Goal: Information Seeking & Learning: Learn about a topic

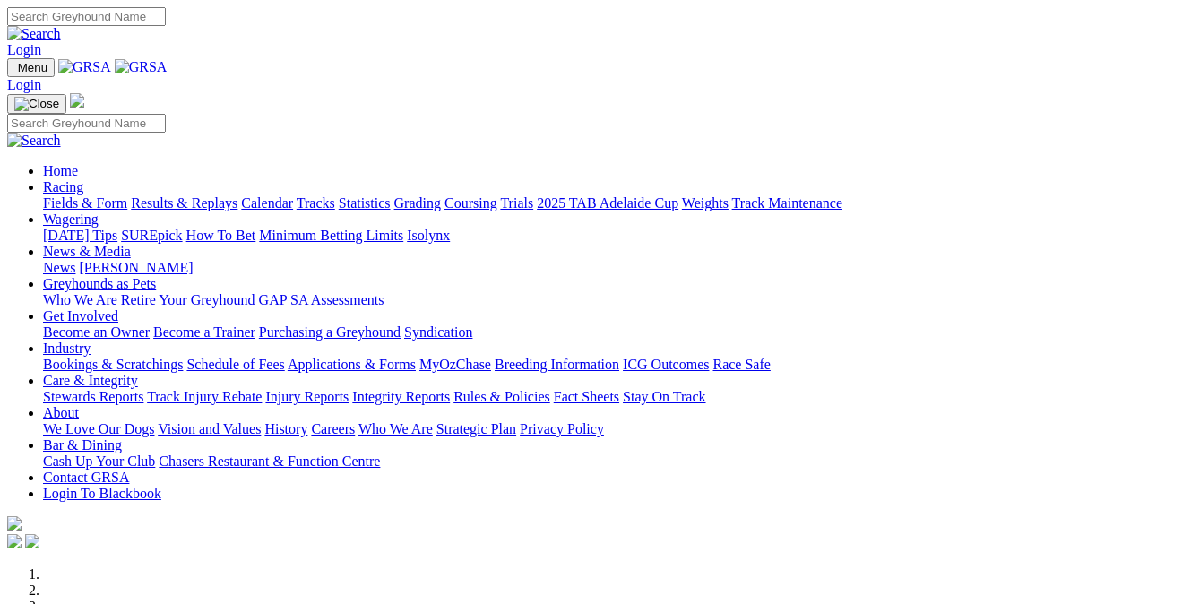
click at [233, 195] on link "Results & Replays" at bounding box center [184, 202] width 107 height 15
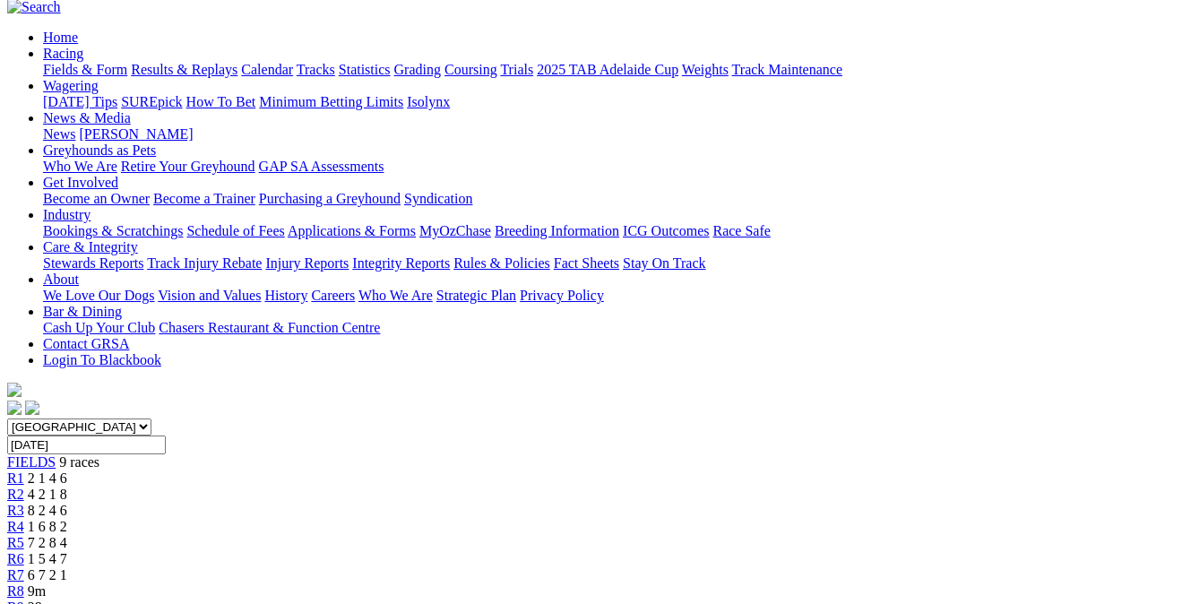
scroll to position [164, 0]
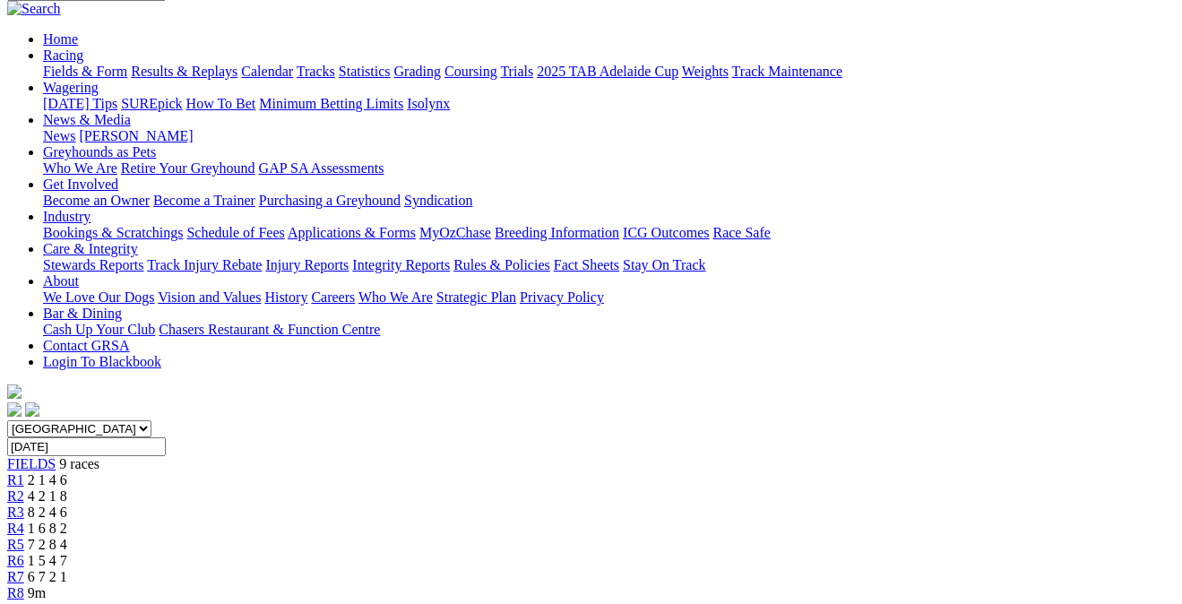
click at [67, 489] on span "4 2 1 8" at bounding box center [47, 496] width 39 height 15
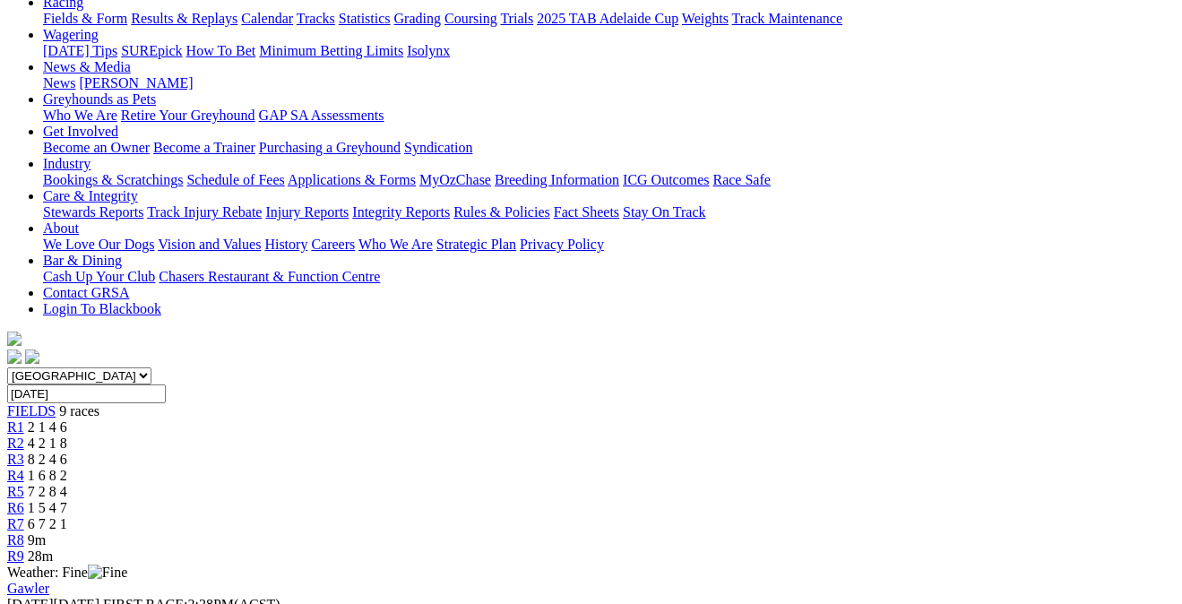
scroll to position [161, 0]
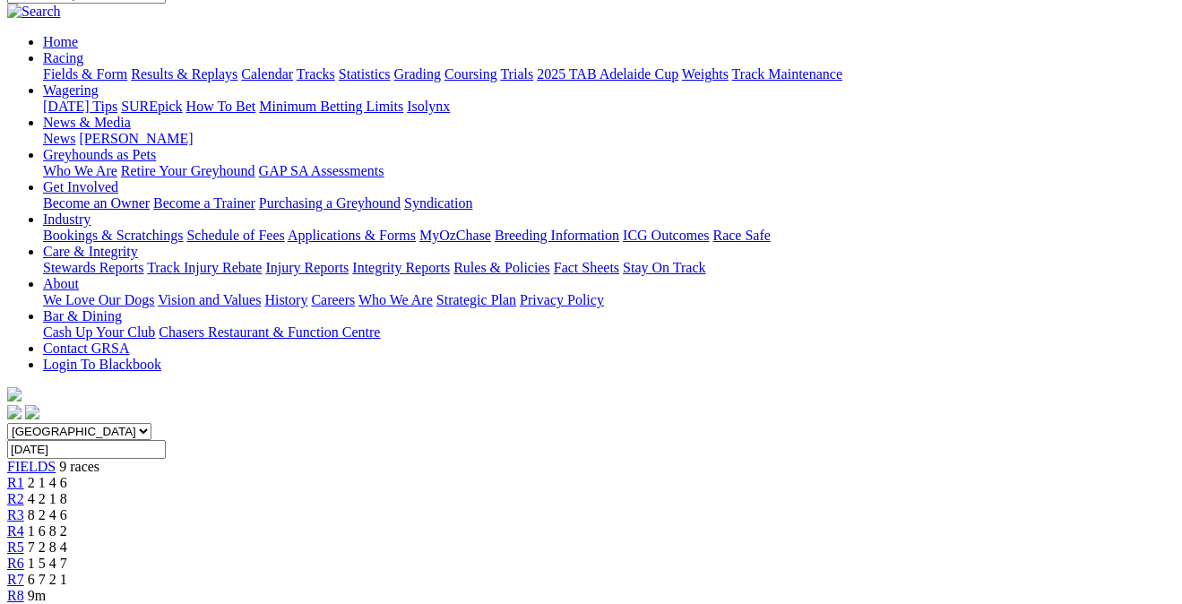
click at [67, 507] on span "8 2 4 6" at bounding box center [47, 514] width 39 height 15
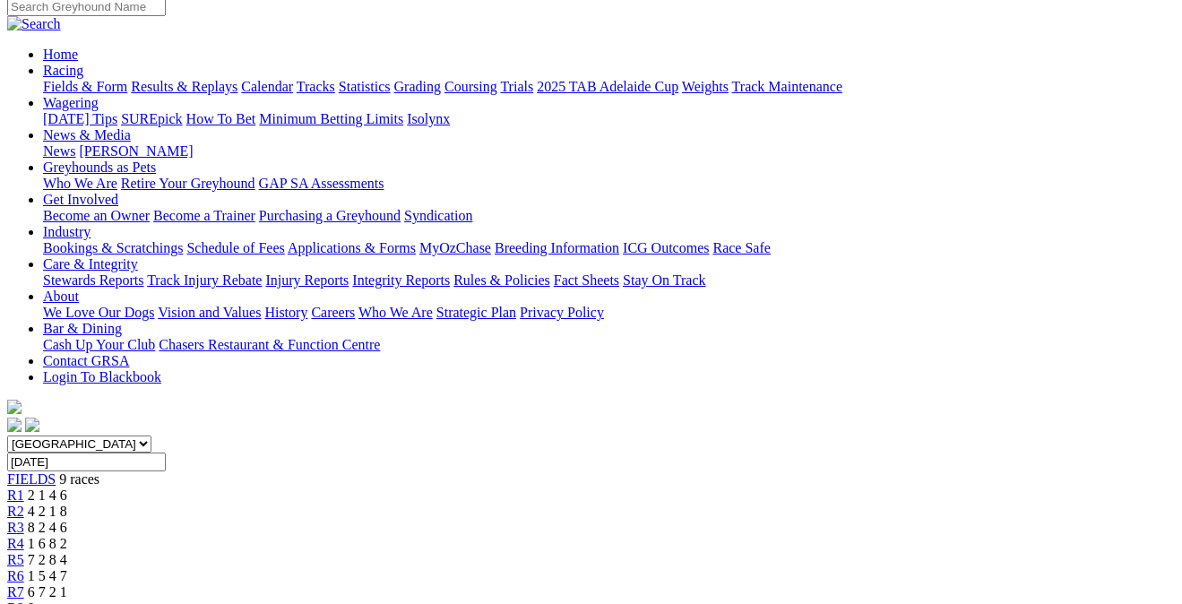
scroll to position [93, 0]
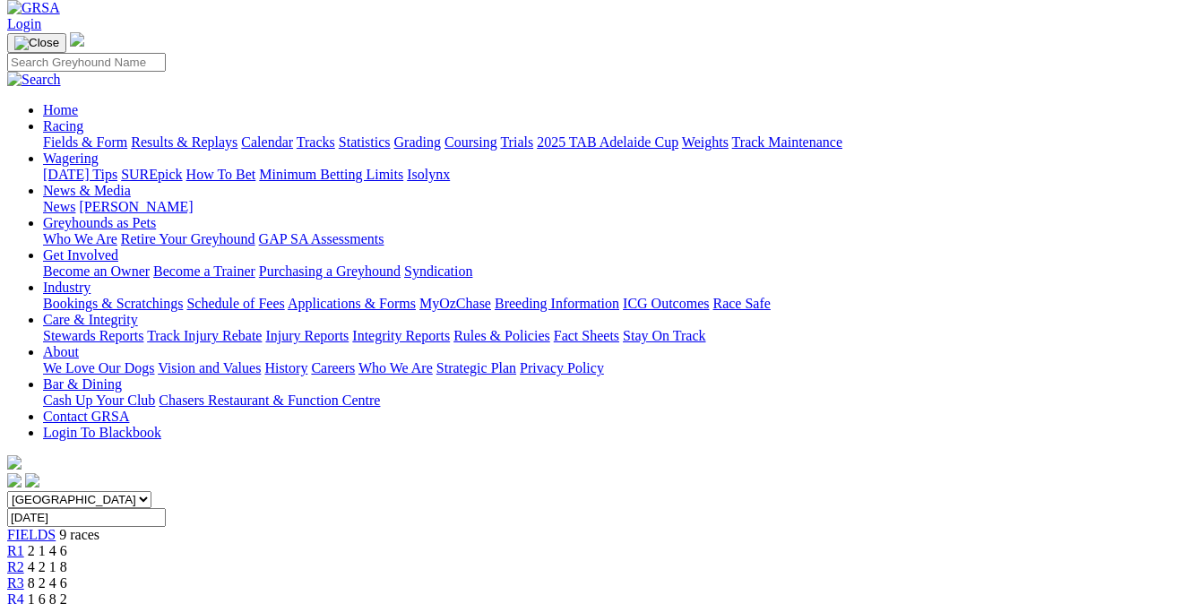
click at [24, 592] on span "R4" at bounding box center [15, 599] width 17 height 15
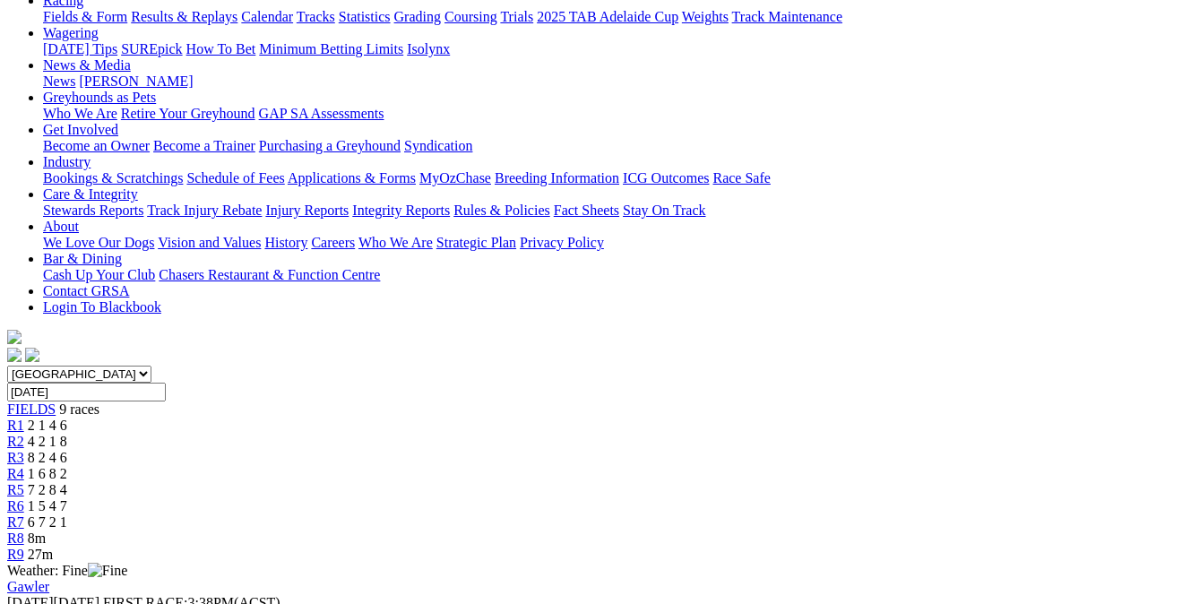
scroll to position [220, 0]
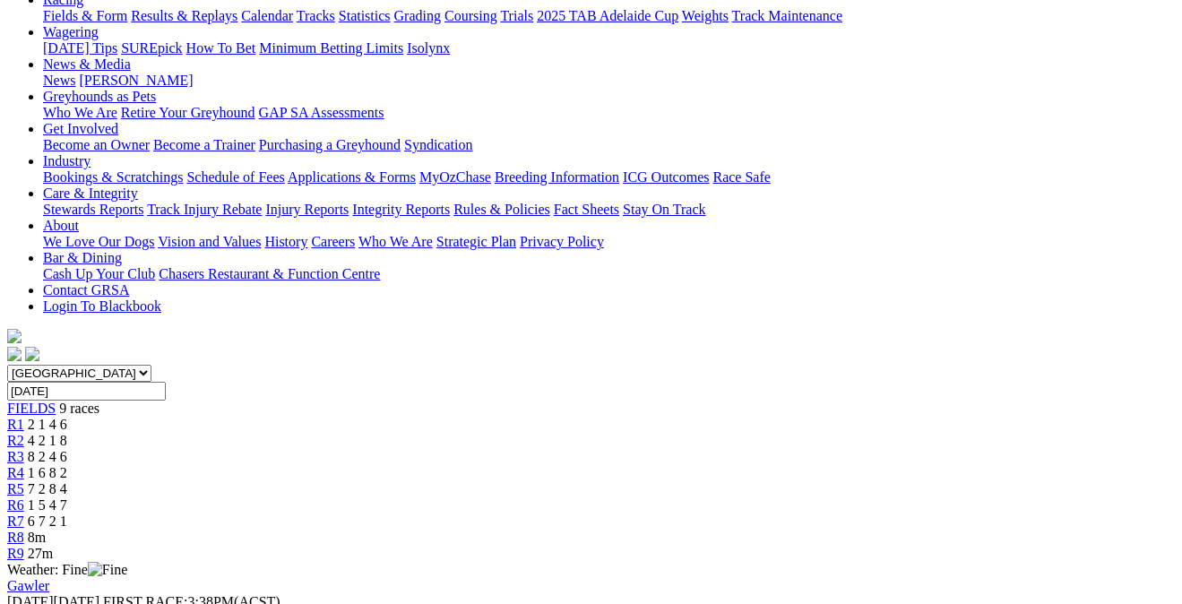
click at [67, 481] on span "7 2 8 4" at bounding box center [47, 488] width 39 height 15
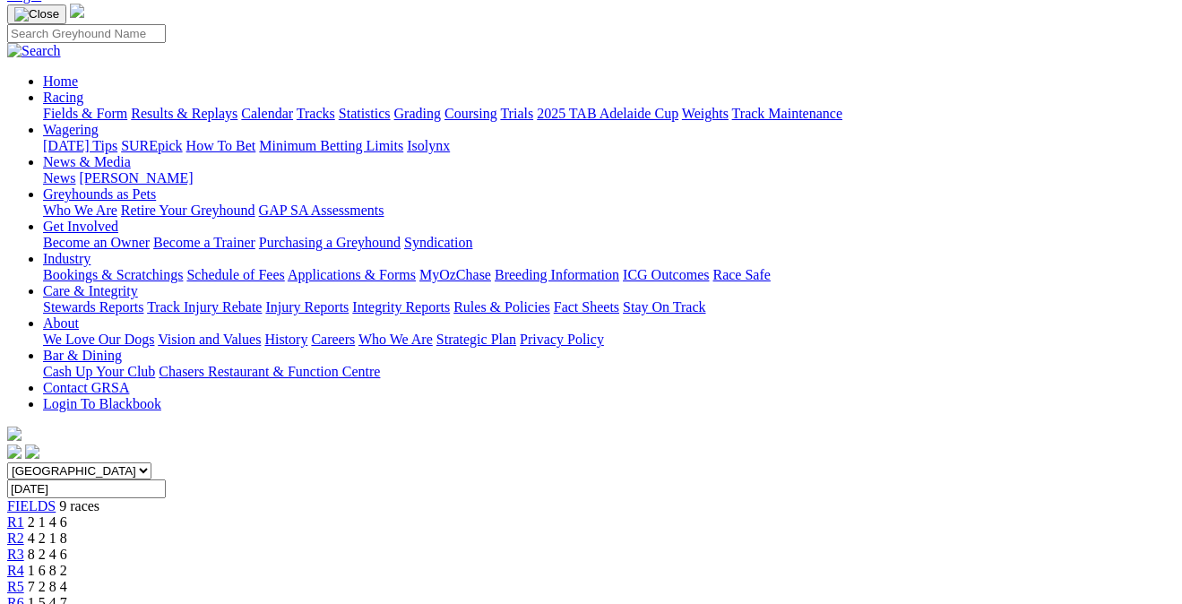
scroll to position [117, 0]
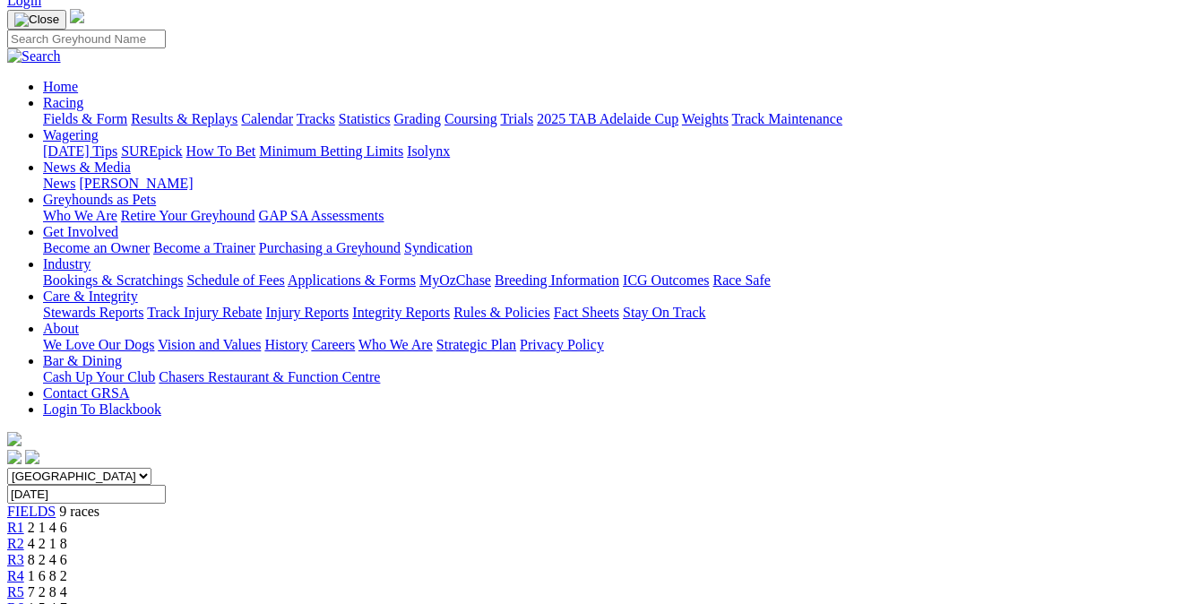
click at [67, 601] on span "1 5 4 7" at bounding box center [47, 608] width 39 height 15
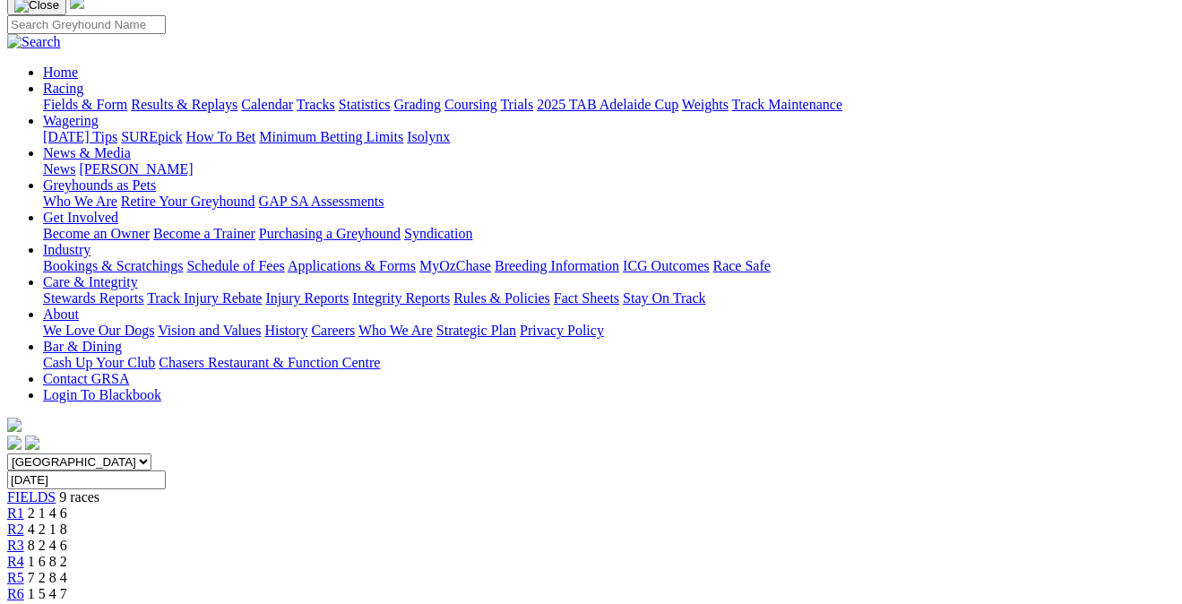
scroll to position [128, 0]
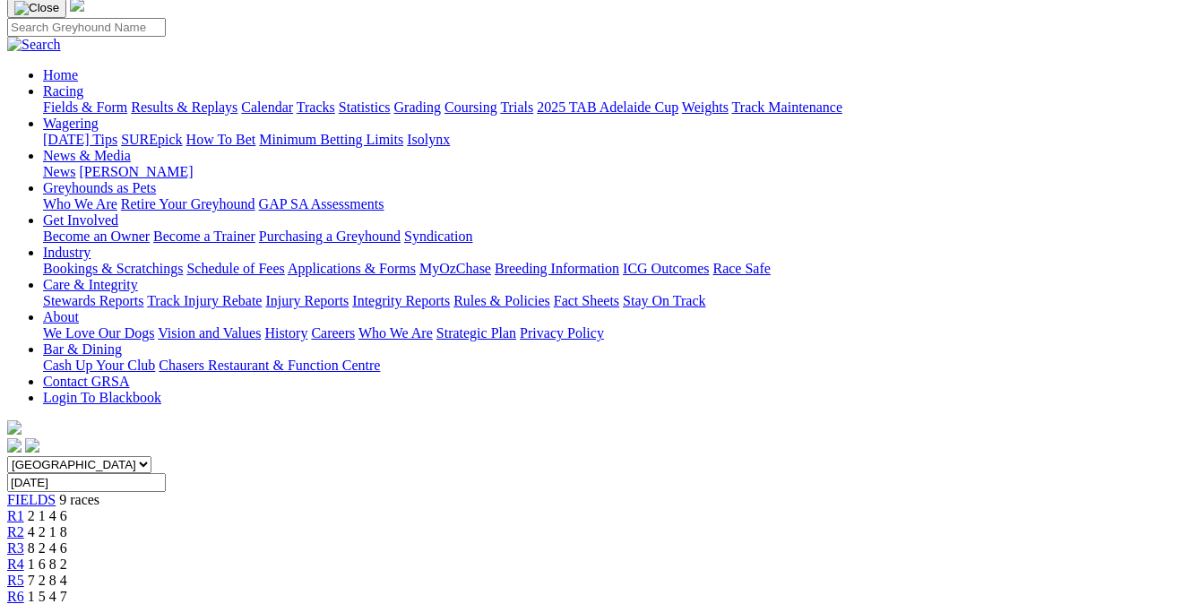
click at [898, 603] on div "R7 6 7 2 1" at bounding box center [591, 613] width 1168 height 16
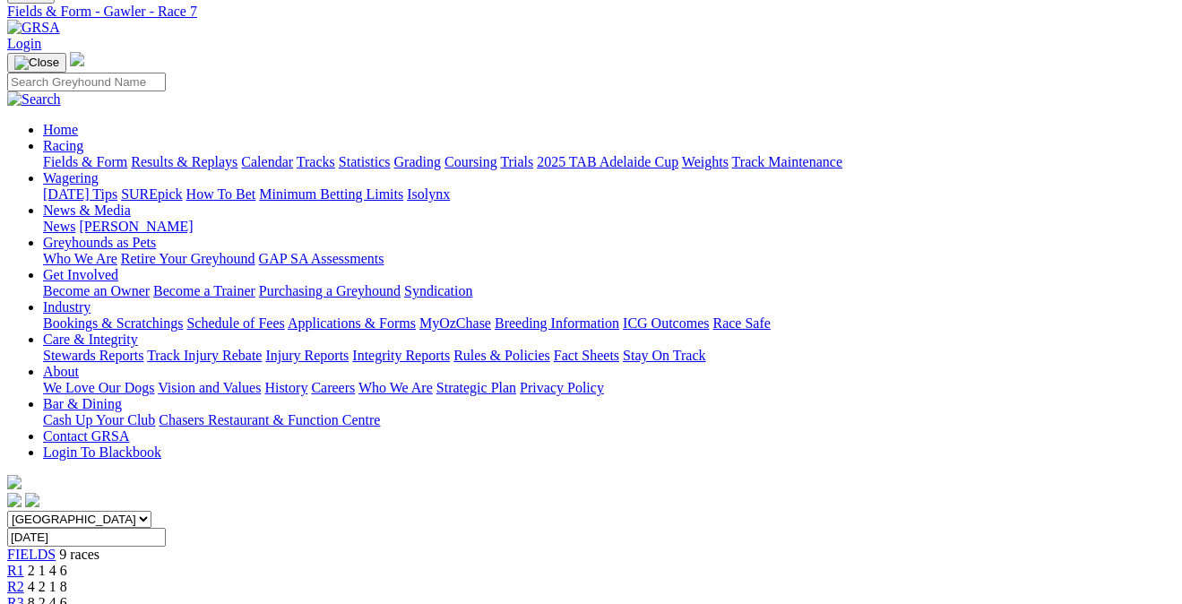
scroll to position [-4, 0]
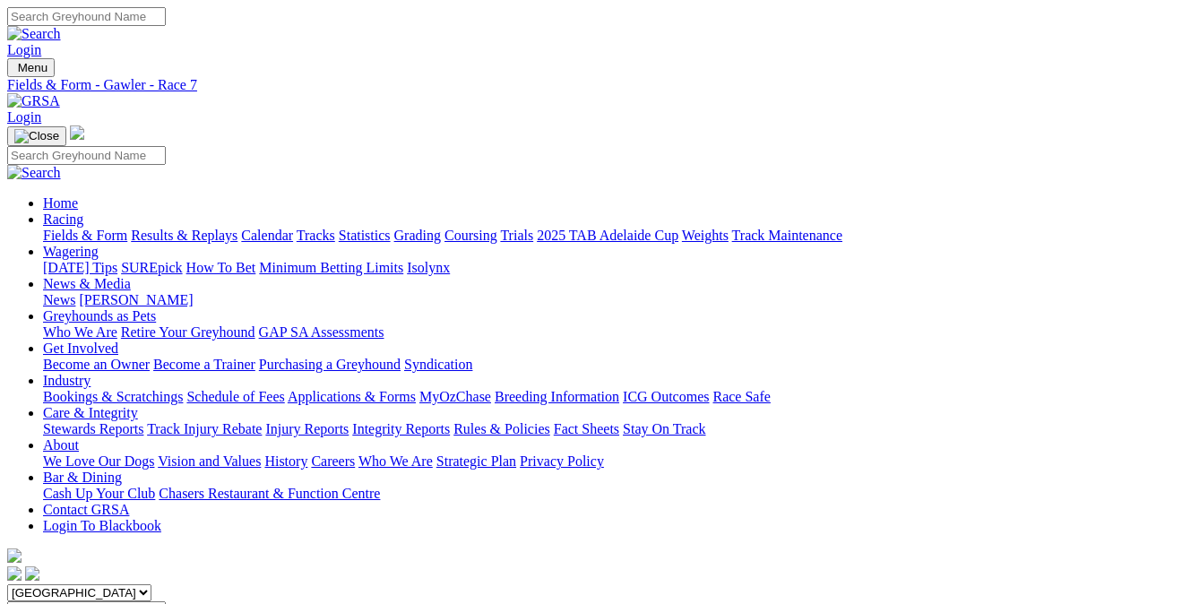
click at [72, 228] on link "Fields & Form" at bounding box center [85, 235] width 84 height 15
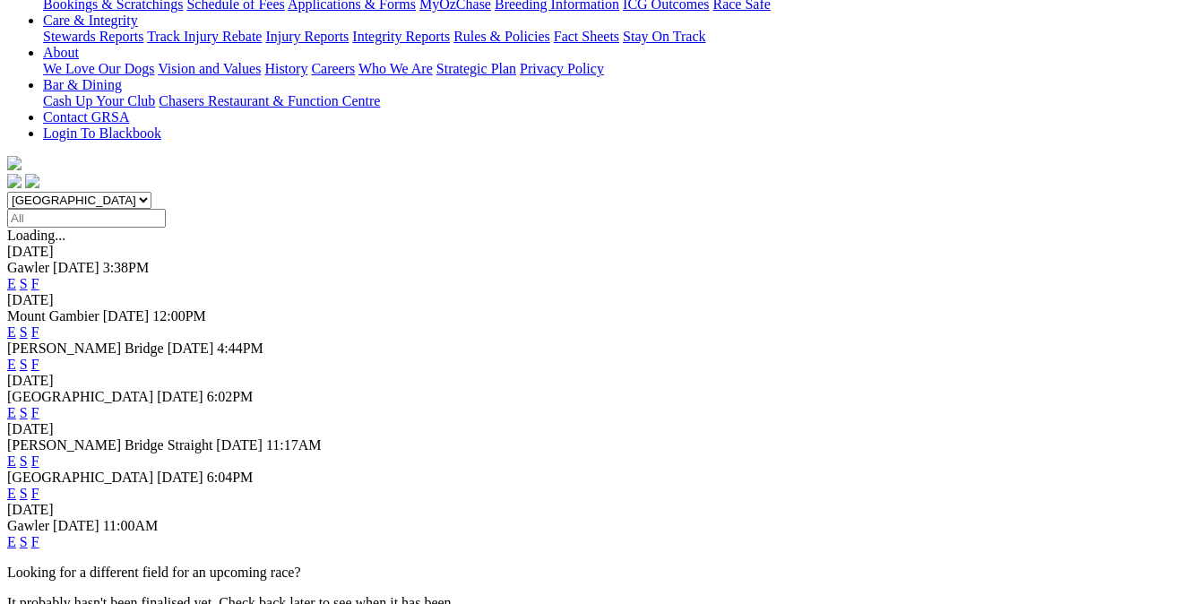
scroll to position [397, 0]
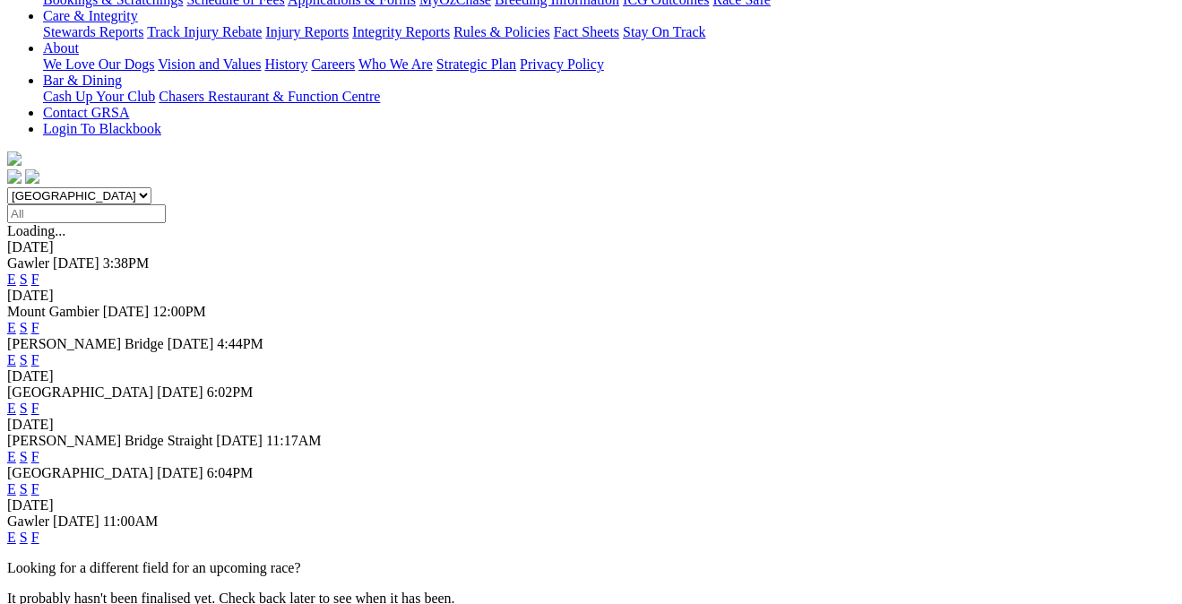
click at [39, 530] on link "F" at bounding box center [35, 537] width 8 height 15
